Goal: Task Accomplishment & Management: Complete application form

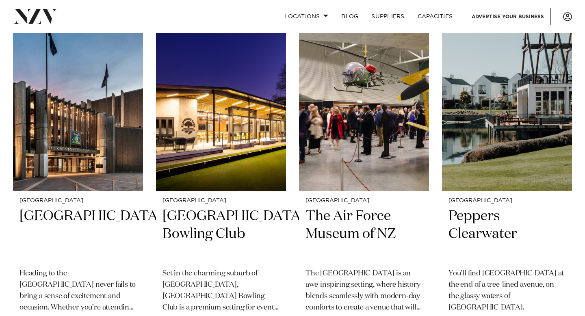
scroll to position [1049, 0]
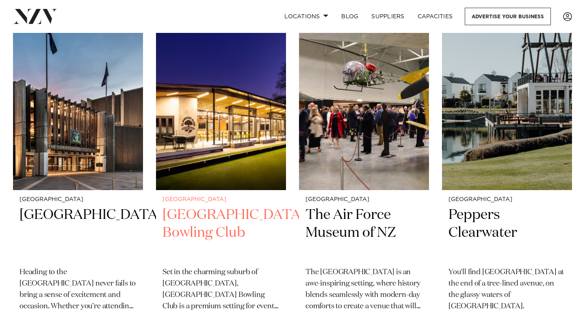
click at [245, 137] on img at bounding box center [221, 102] width 130 height 174
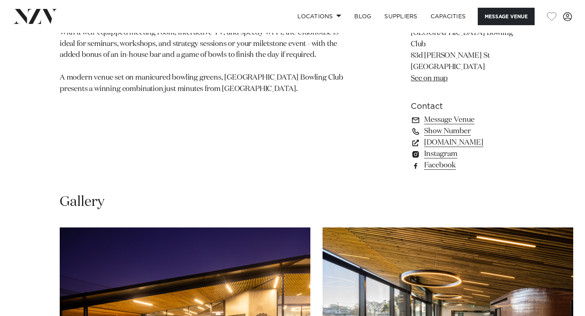
scroll to position [560, 0]
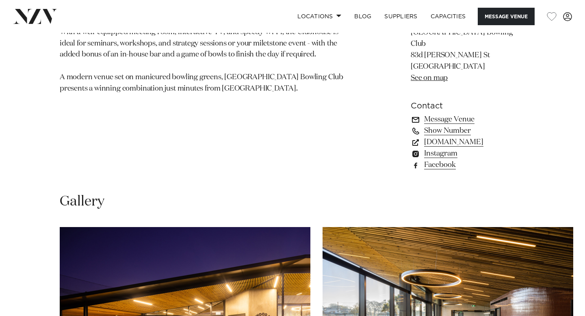
click at [429, 114] on link "Message Venue" at bounding box center [468, 119] width 115 height 11
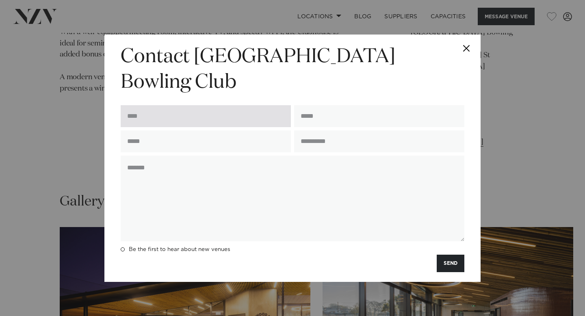
click at [186, 105] on input "text" at bounding box center [206, 116] width 170 height 22
type input "**********"
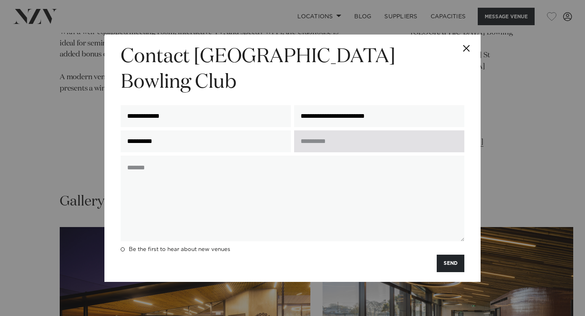
click at [322, 134] on input "text" at bounding box center [379, 141] width 170 height 22
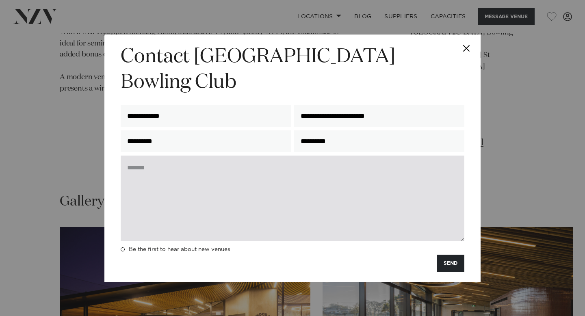
type input "**********"
click at [305, 162] on textarea at bounding box center [293, 199] width 344 height 86
click at [218, 184] on textarea "To enrich screen reader interactions, please activate Accessibility in Grammarl…" at bounding box center [293, 199] width 344 height 86
paste textarea "**********"
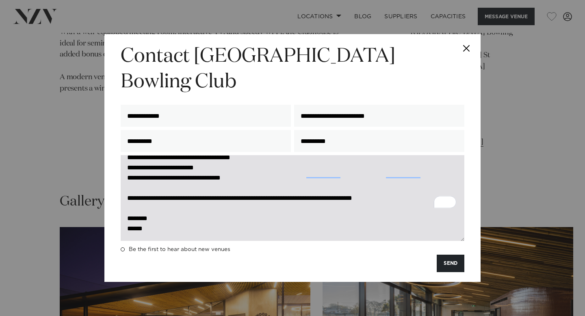
scroll to position [0, 0]
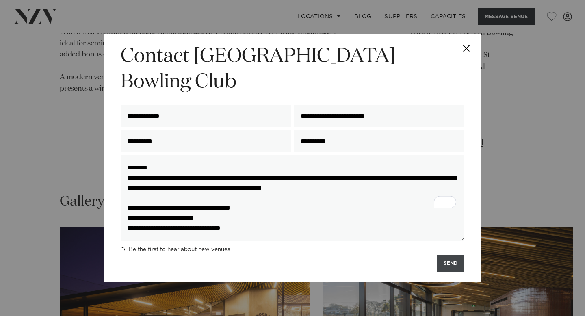
type textarea "**********"
click at [454, 255] on button "SEND" at bounding box center [451, 263] width 28 height 17
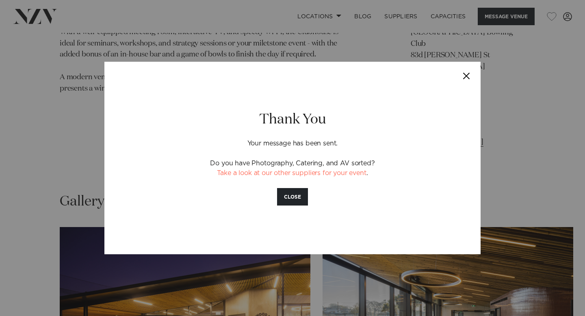
click at [471, 72] on button "Close" at bounding box center [466, 76] width 28 height 28
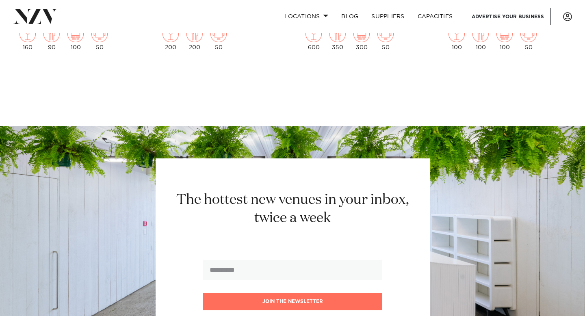
scroll to position [2712, 0]
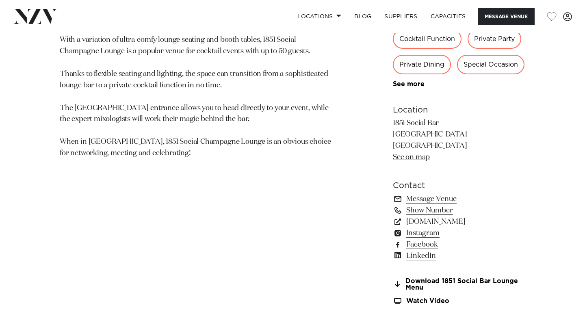
scroll to position [466, 0]
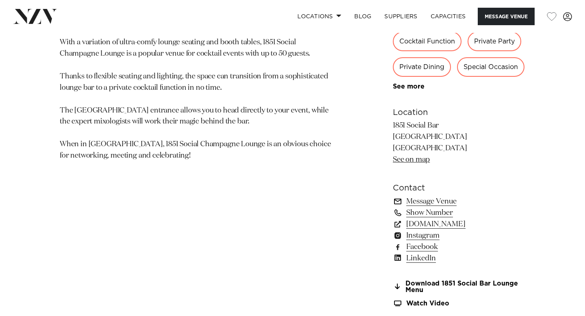
click at [445, 203] on link "Message Venue" at bounding box center [459, 201] width 132 height 11
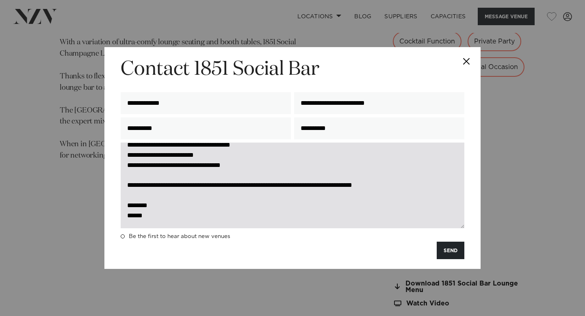
scroll to position [0, 0]
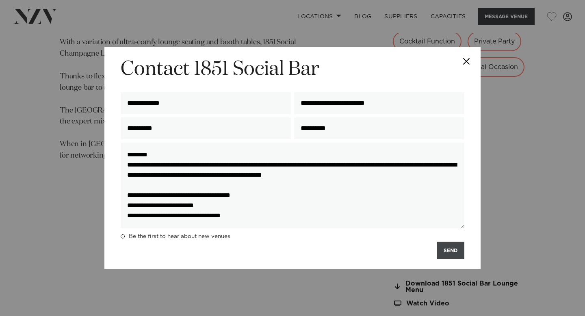
click at [451, 249] on button "SEND" at bounding box center [451, 250] width 28 height 17
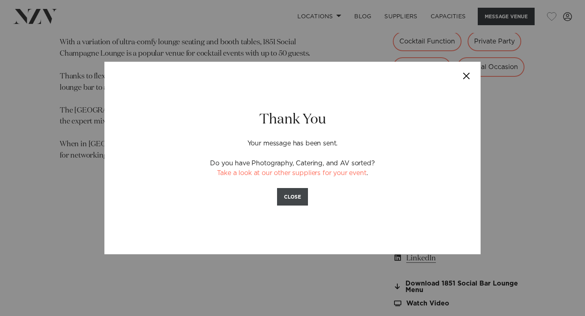
click at [304, 195] on button "CLOSE" at bounding box center [292, 196] width 31 height 17
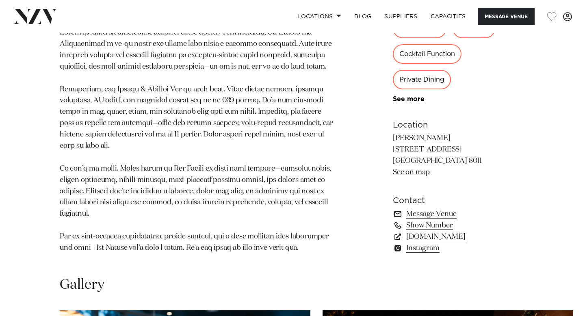
scroll to position [516, 0]
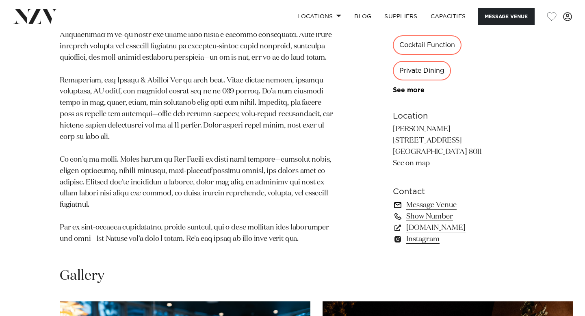
click at [412, 206] on link "Message Venue" at bounding box center [459, 205] width 132 height 11
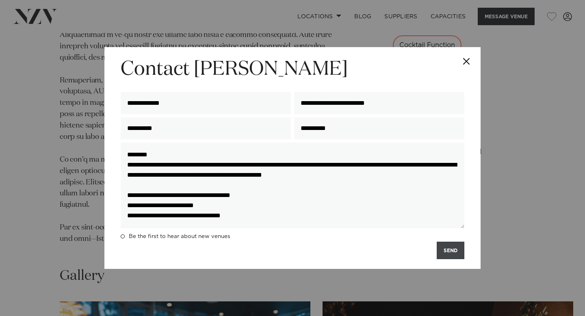
click at [447, 249] on button "SEND" at bounding box center [451, 250] width 28 height 17
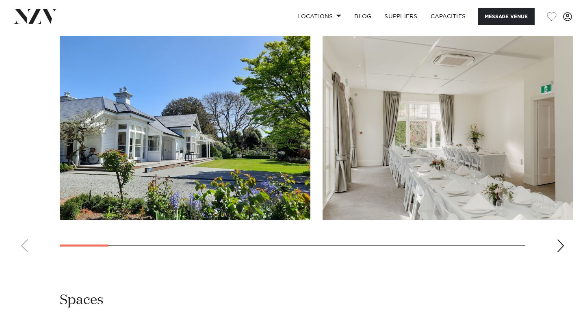
scroll to position [807, 0]
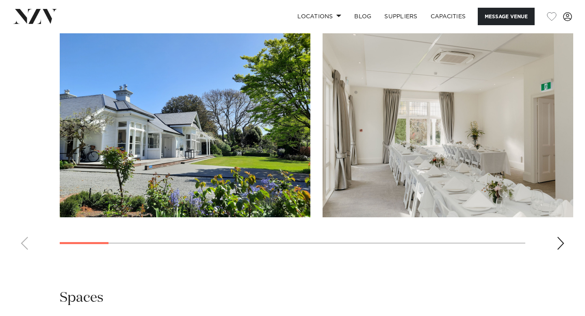
click at [570, 246] on swiper-container at bounding box center [292, 144] width 585 height 223
click at [560, 246] on div "Next slide" at bounding box center [561, 243] width 8 height 13
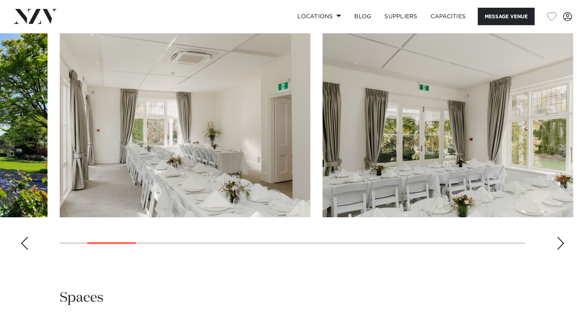
click at [560, 246] on div "Next slide" at bounding box center [561, 243] width 8 height 13
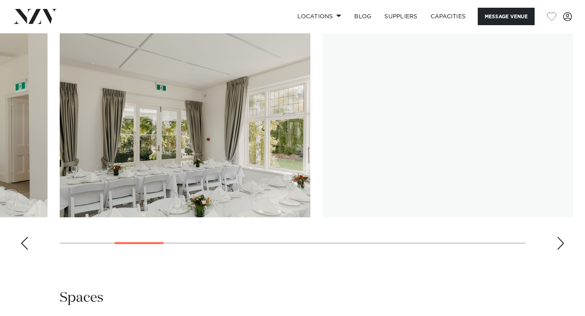
click at [560, 246] on div "Next slide" at bounding box center [561, 243] width 8 height 13
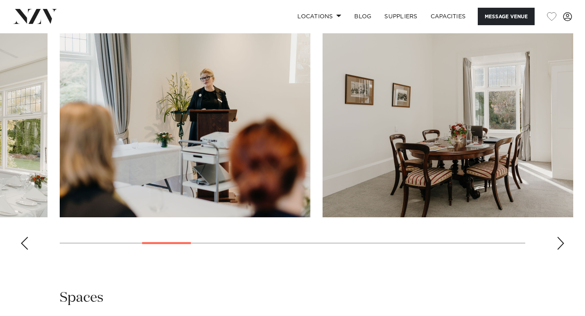
click at [560, 246] on div "Next slide" at bounding box center [561, 243] width 8 height 13
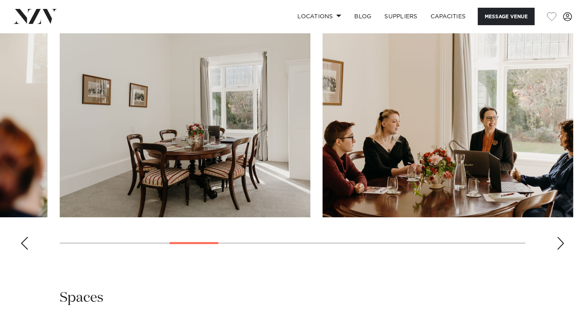
click at [560, 246] on div "Next slide" at bounding box center [561, 243] width 8 height 13
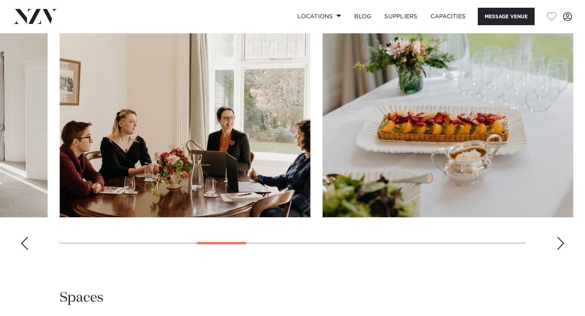
click at [560, 246] on div "Next slide" at bounding box center [561, 243] width 8 height 13
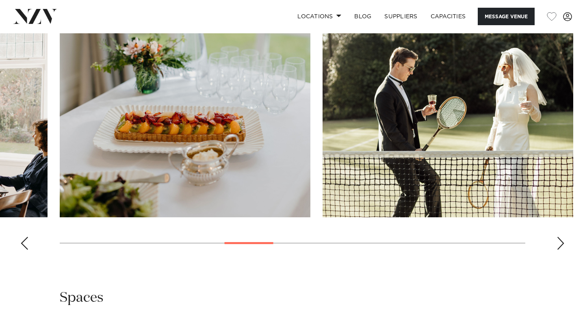
click at [560, 246] on div "Next slide" at bounding box center [561, 243] width 8 height 13
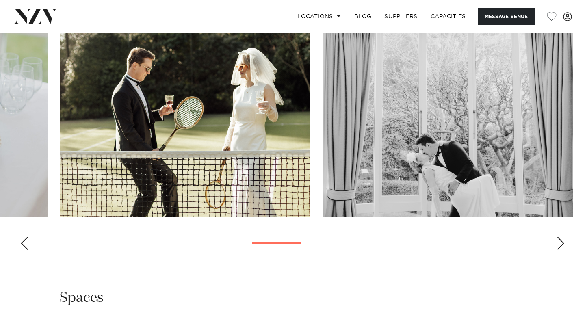
click at [560, 246] on div "Next slide" at bounding box center [561, 243] width 8 height 13
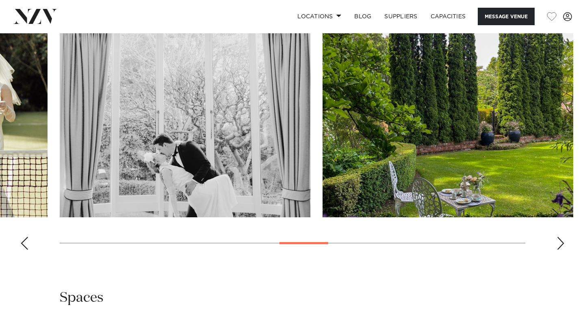
click at [560, 246] on div "Next slide" at bounding box center [561, 243] width 8 height 13
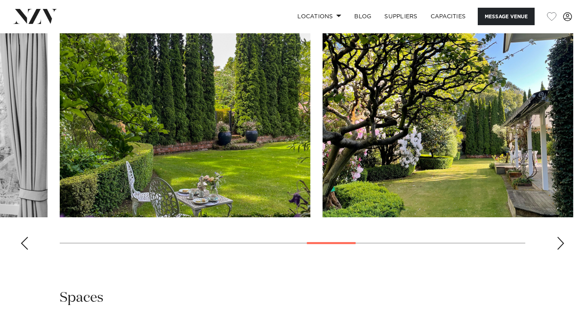
click at [560, 246] on div "Next slide" at bounding box center [561, 243] width 8 height 13
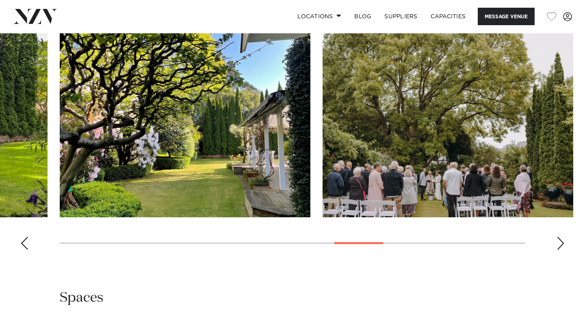
click at [560, 246] on div "Next slide" at bounding box center [561, 243] width 8 height 13
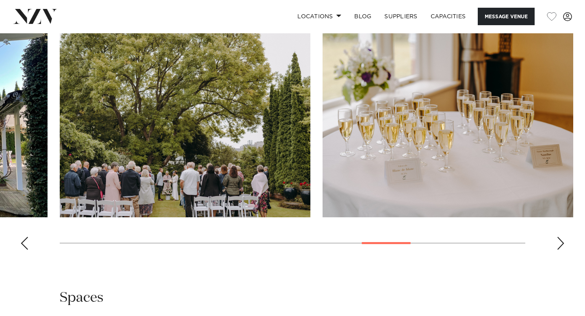
click at [560, 246] on div "Next slide" at bounding box center [561, 243] width 8 height 13
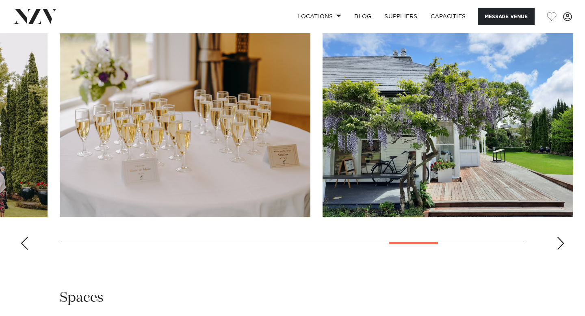
click at [560, 246] on div "Next slide" at bounding box center [561, 243] width 8 height 13
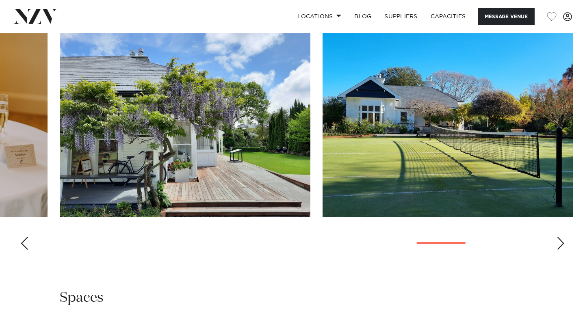
click at [560, 246] on div "Next slide" at bounding box center [561, 243] width 8 height 13
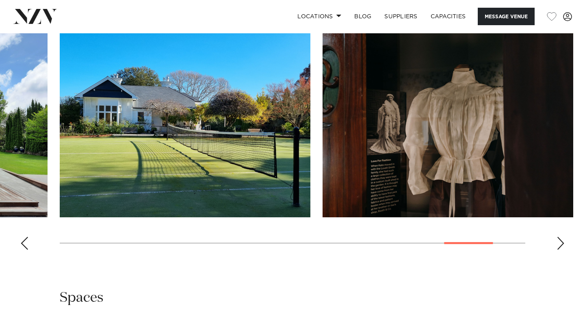
click at [560, 246] on div "Next slide" at bounding box center [561, 243] width 8 height 13
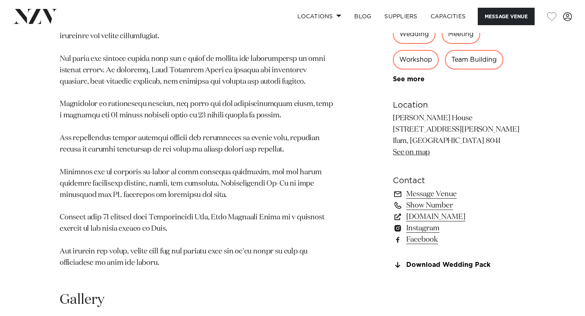
scroll to position [516, 0]
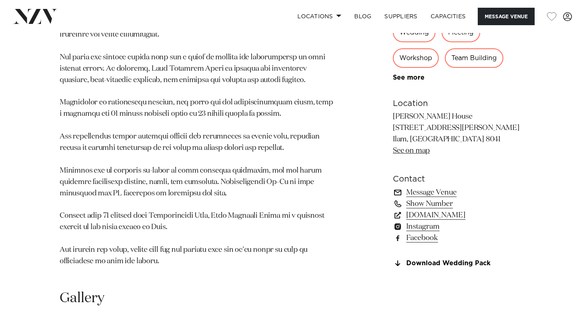
click at [432, 195] on link "Message Venue" at bounding box center [459, 192] width 132 height 11
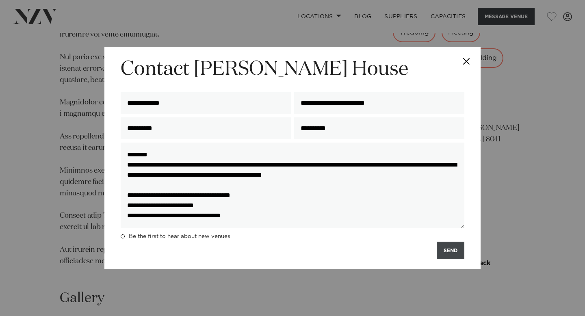
click at [453, 252] on button "SEND" at bounding box center [451, 250] width 28 height 17
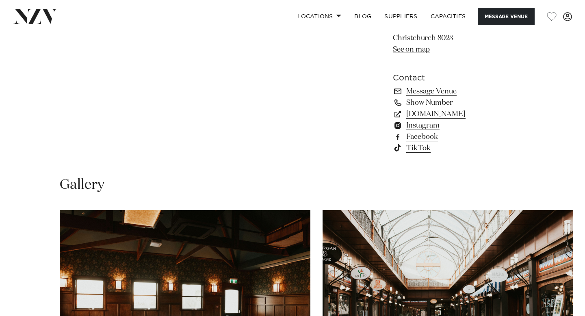
scroll to position [556, 0]
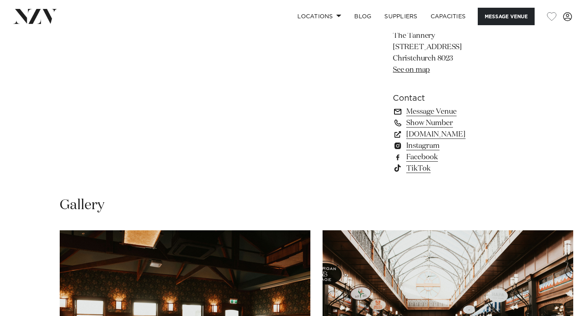
click at [447, 110] on link "Message Venue" at bounding box center [459, 111] width 132 height 11
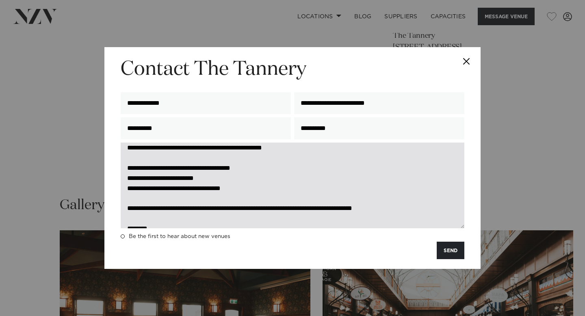
scroll to position [50, 0]
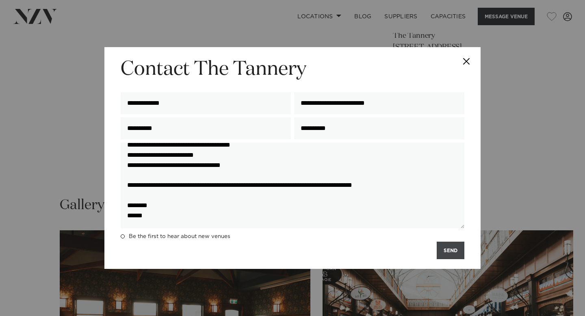
click at [445, 257] on button "SEND" at bounding box center [451, 250] width 28 height 17
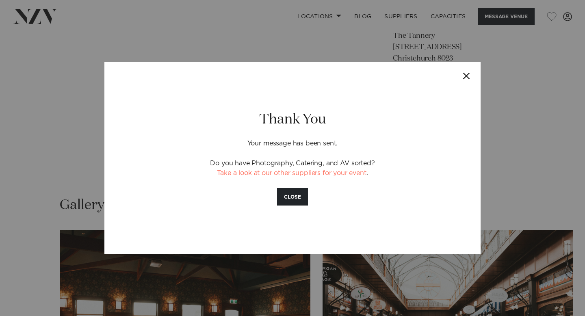
click at [468, 71] on button "Close" at bounding box center [466, 76] width 28 height 28
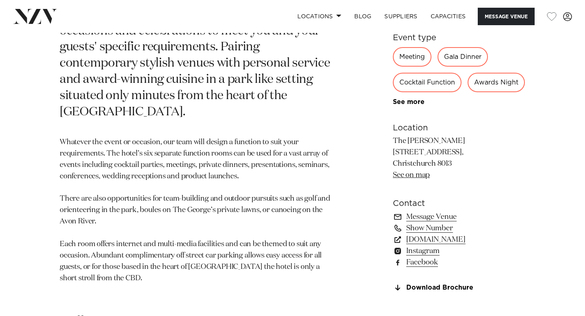
scroll to position [460, 0]
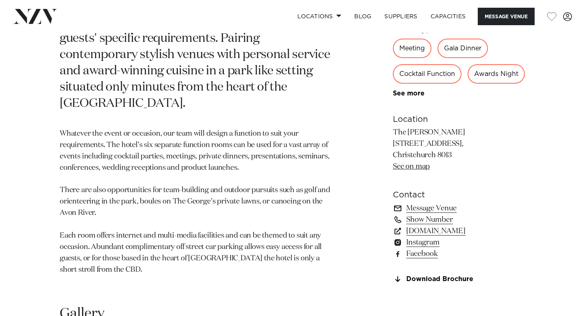
click at [438, 214] on link "Message Venue" at bounding box center [459, 208] width 132 height 11
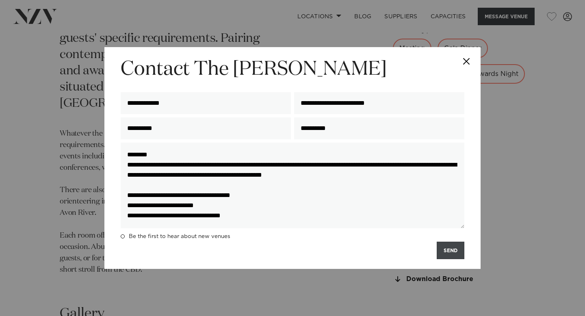
click at [450, 250] on button "SEND" at bounding box center [451, 250] width 28 height 17
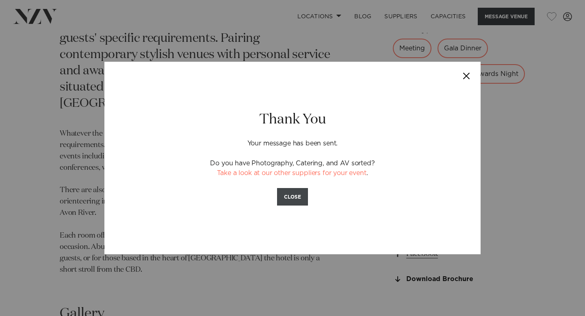
click at [290, 200] on button "CLOSE" at bounding box center [292, 196] width 31 height 17
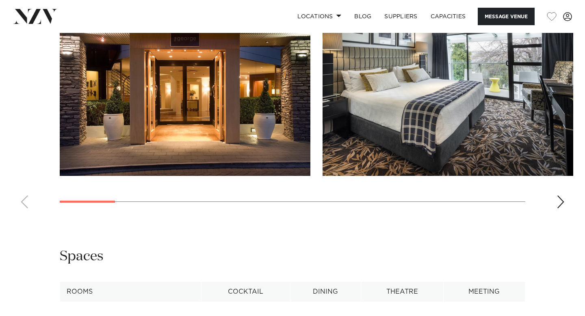
scroll to position [865, 0]
